Goal: Information Seeking & Learning: Learn about a topic

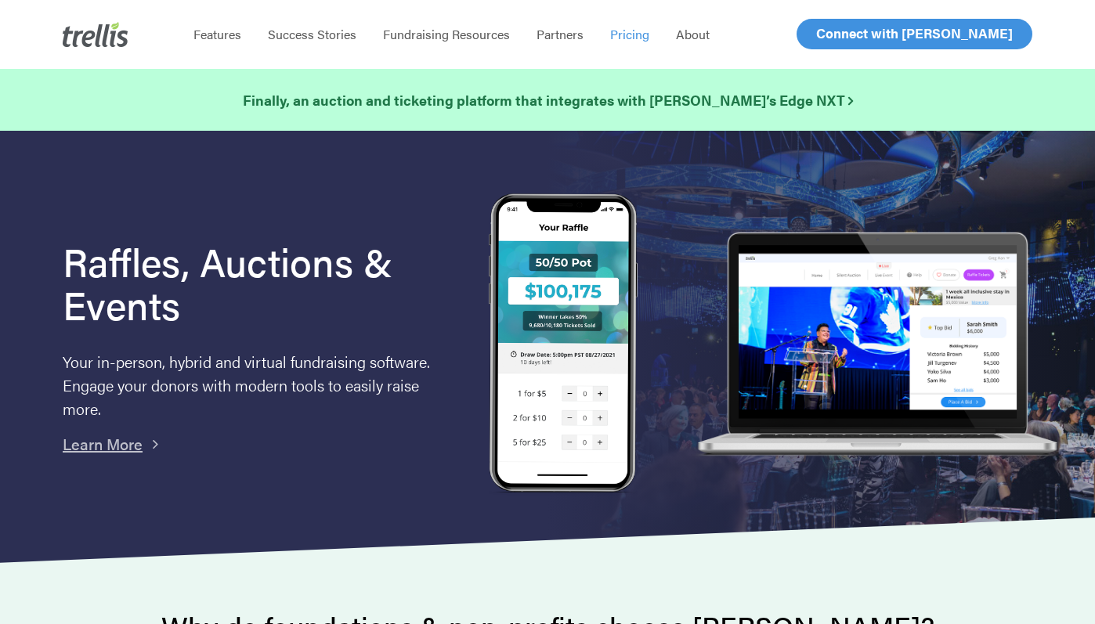
click at [615, 37] on span "Pricing" at bounding box center [629, 34] width 39 height 18
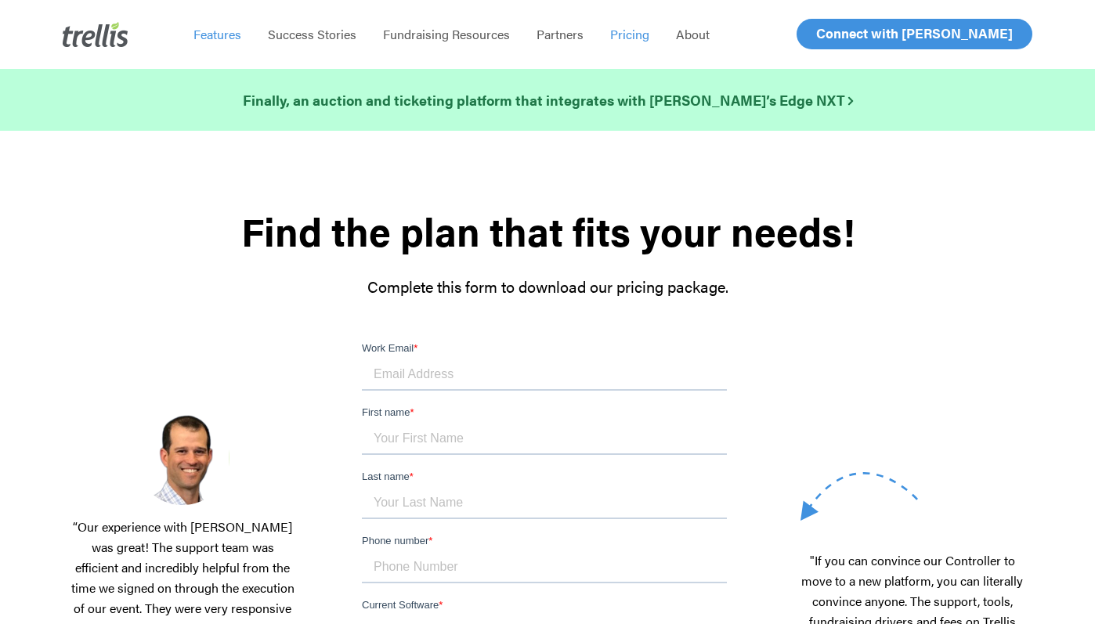
click at [223, 32] on span "Features" at bounding box center [217, 34] width 48 height 18
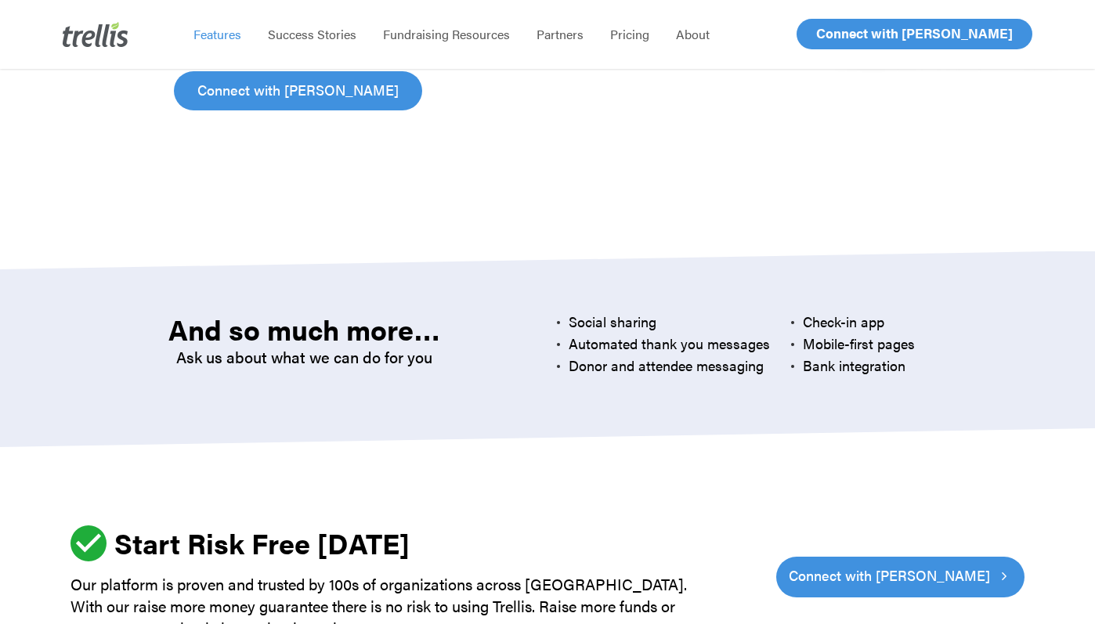
scroll to position [4408, 0]
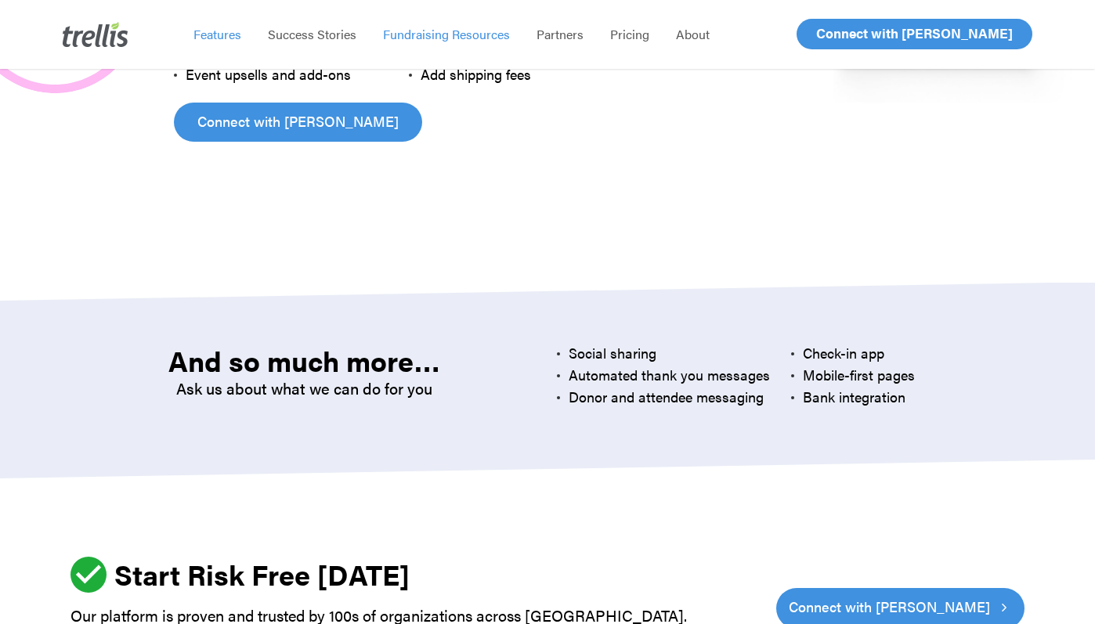
click at [431, 36] on span "Fundraising Resources" at bounding box center [446, 34] width 127 height 18
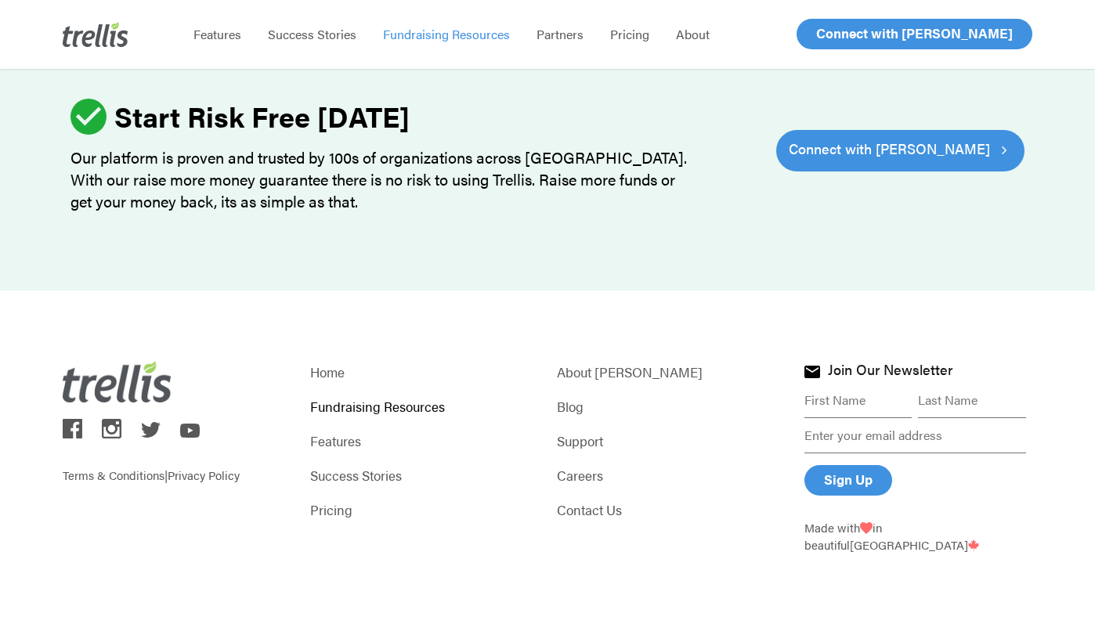
scroll to position [2169, 0]
